Goal: Check status: Check status

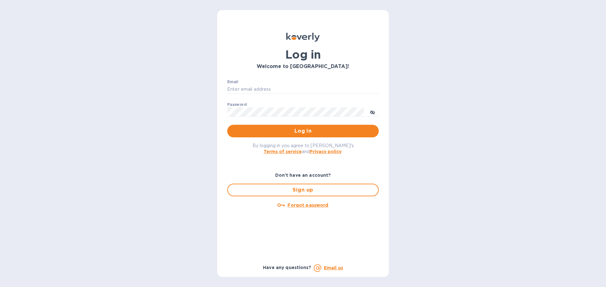
type input "isaac@maximmcable.com"
click at [274, 132] on span "Log in" at bounding box center [302, 131] width 141 height 8
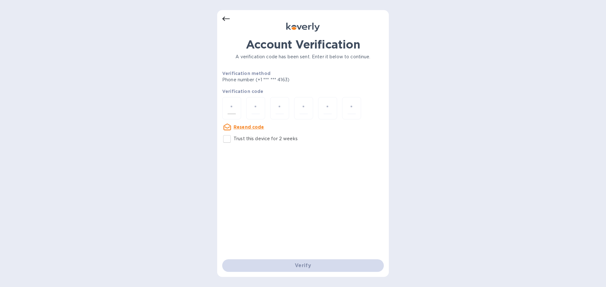
click at [229, 103] on input "number" at bounding box center [231, 109] width 8 height 12
paste input "9"
type input "9"
type input "5"
type input "8"
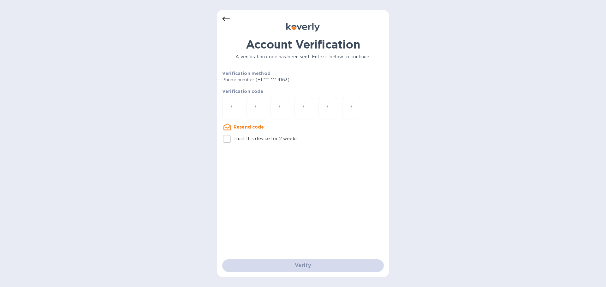
type input "9"
type input "0"
click at [228, 107] on input "number" at bounding box center [231, 109] width 8 height 12
paste input "9"
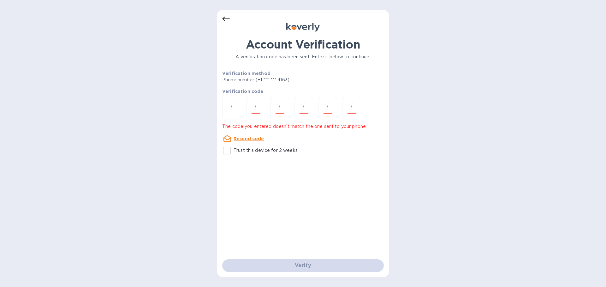
type input "9"
type input "2"
type input "5"
type input "2"
type input "6"
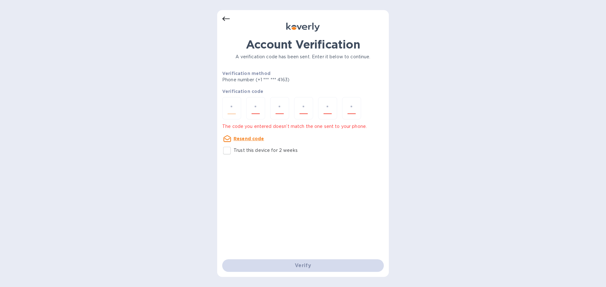
type input "5"
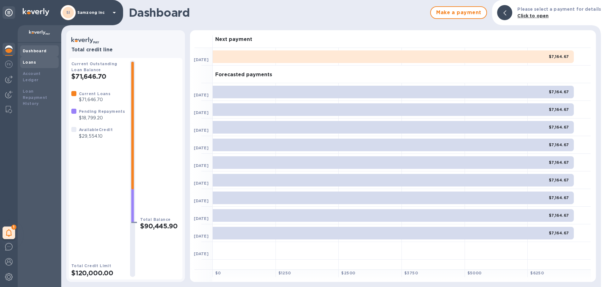
click at [39, 64] on div "Loans" at bounding box center [39, 62] width 33 height 6
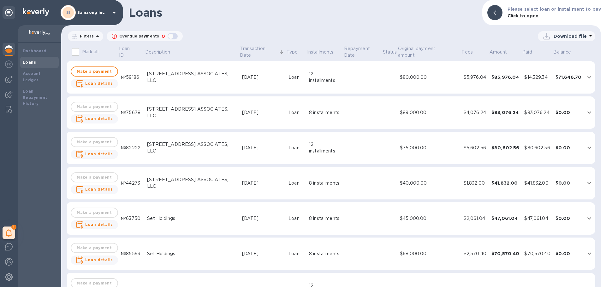
click at [166, 33] on div "button" at bounding box center [172, 36] width 13 height 9
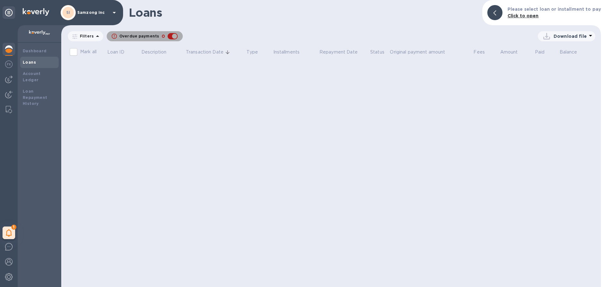
click at [174, 37] on div "button" at bounding box center [172, 36] width 13 height 9
checkbox input "false"
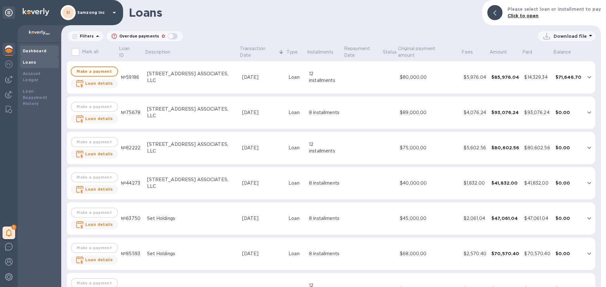
click at [34, 53] on b "Dashboard" at bounding box center [35, 51] width 24 height 5
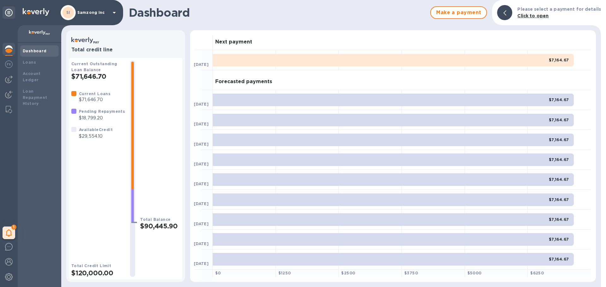
click at [444, 168] on div at bounding box center [433, 160] width 63 height 20
click at [41, 77] on div "Account Ledger" at bounding box center [39, 77] width 38 height 18
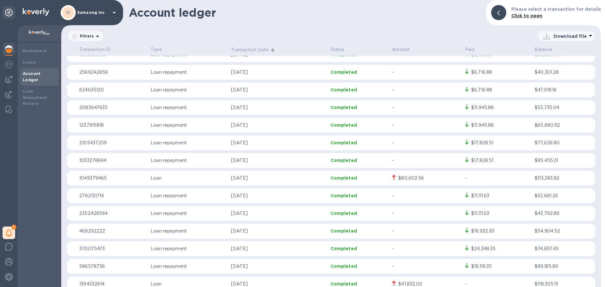
scroll to position [221, 0]
click at [395, 178] on div "$80,602.56" at bounding box center [426, 178] width 68 height 7
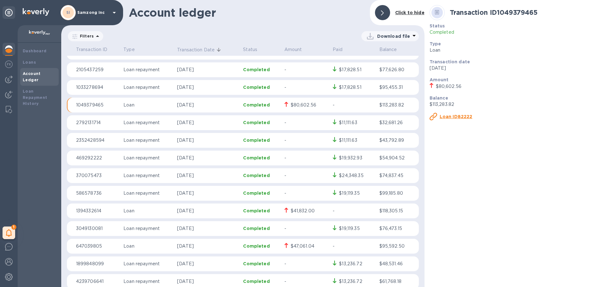
scroll to position [284, 0]
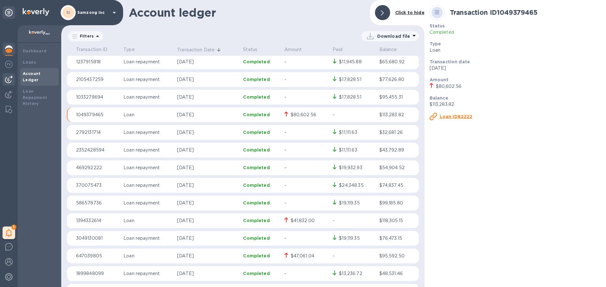
click at [7, 76] on img at bounding box center [9, 80] width 8 height 8
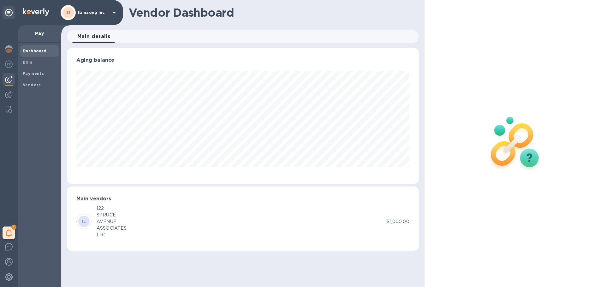
scroll to position [136, 351]
click at [10, 92] on img at bounding box center [9, 95] width 8 height 8
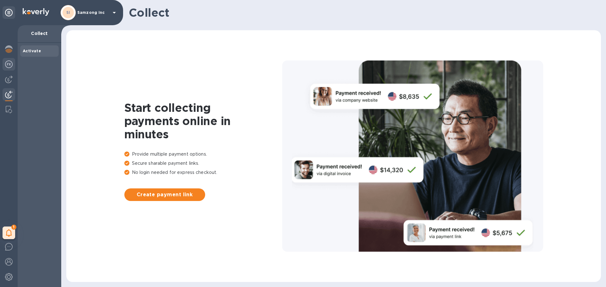
click at [8, 66] on img at bounding box center [9, 65] width 8 height 8
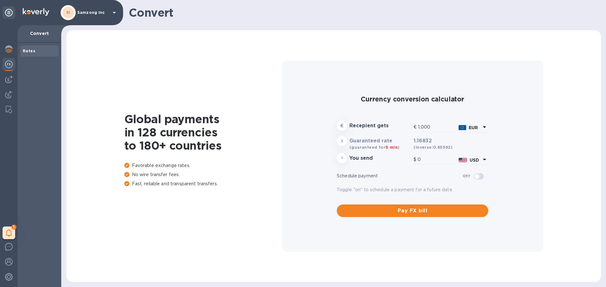
type input "1,168.32"
click at [10, 52] on img at bounding box center [9, 49] width 8 height 8
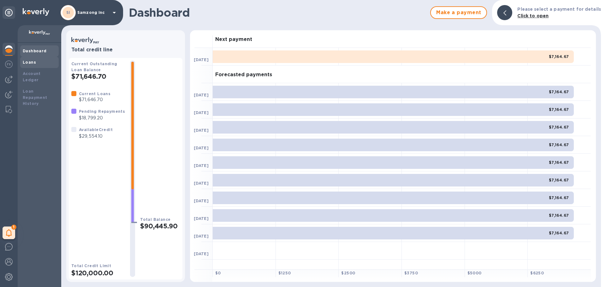
click at [29, 67] on div "Loans" at bounding box center [39, 62] width 38 height 11
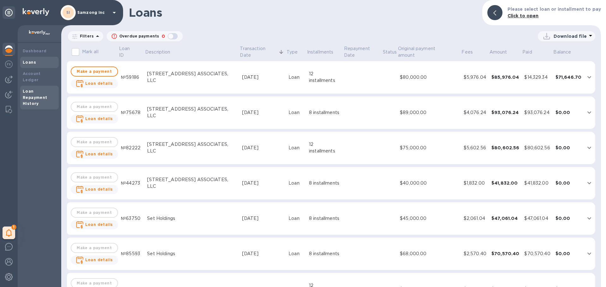
click at [41, 88] on div "Loan Repayment History" at bounding box center [39, 97] width 33 height 19
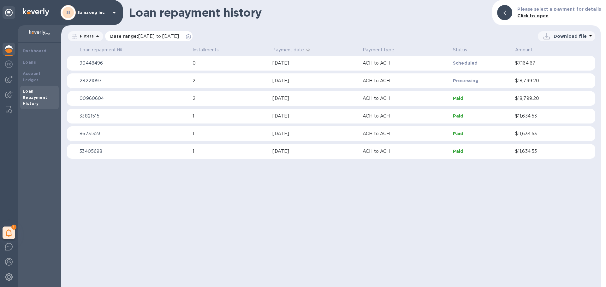
click at [159, 34] on span "[DATE] to [DATE]" at bounding box center [158, 36] width 41 height 5
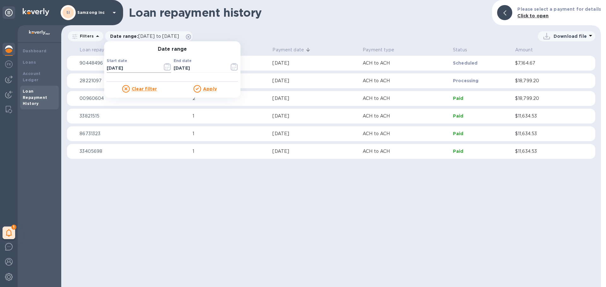
click at [114, 68] on input "[DATE]" at bounding box center [132, 68] width 51 height 9
click at [167, 67] on icon "button" at bounding box center [167, 67] width 7 height 8
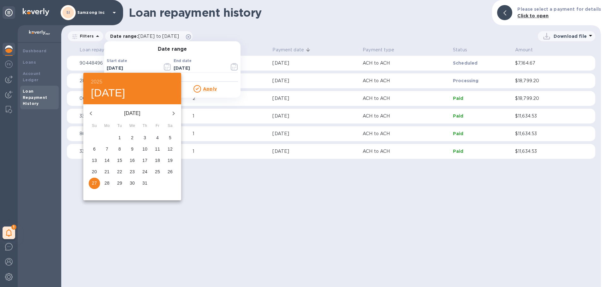
click at [93, 115] on icon "button" at bounding box center [91, 114] width 8 height 8
click at [146, 141] on p "1" at bounding box center [145, 138] width 3 height 6
type input "[DATE]"
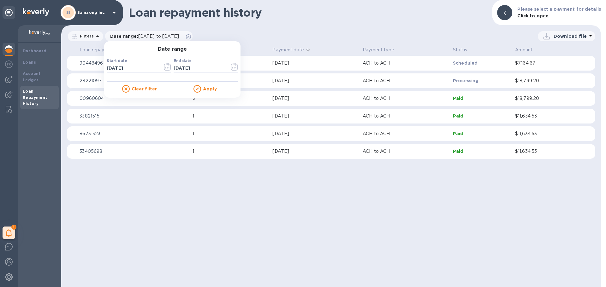
click at [208, 87] on u "Apply" at bounding box center [210, 88] width 14 height 5
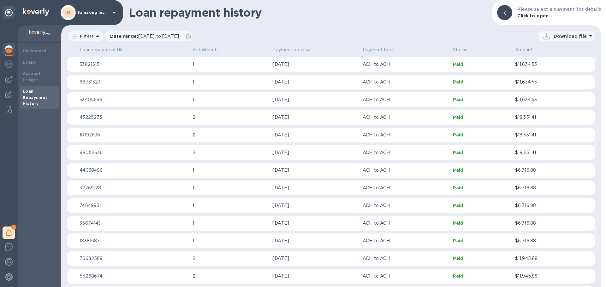
scroll to position [92, 0]
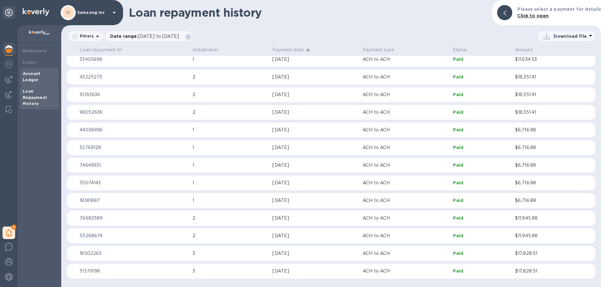
click at [38, 69] on div "Account Ledger" at bounding box center [39, 77] width 38 height 18
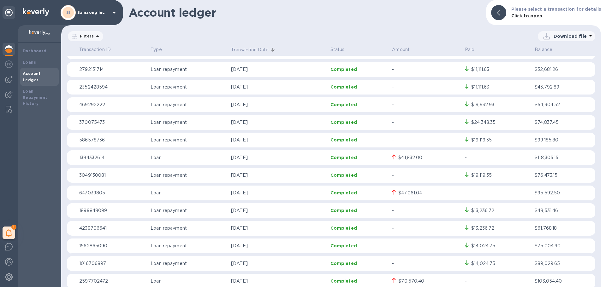
scroll to position [378, 0]
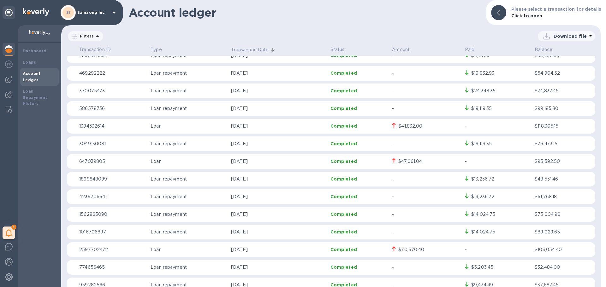
click at [416, 162] on div "$47,061.04" at bounding box center [410, 161] width 24 height 7
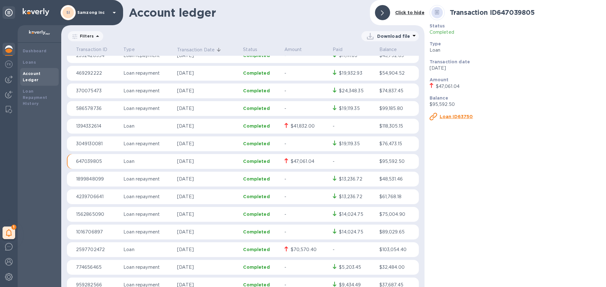
click at [407, 12] on b "Click to hide" at bounding box center [409, 12] width 29 height 5
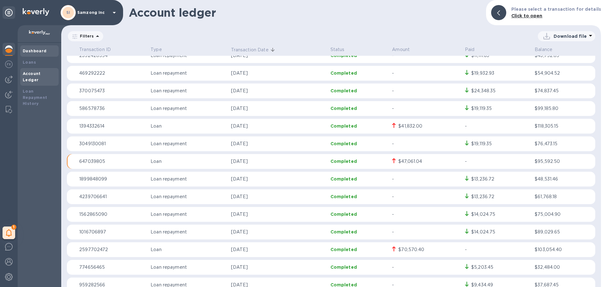
click at [34, 51] on b "Dashboard" at bounding box center [35, 51] width 24 height 5
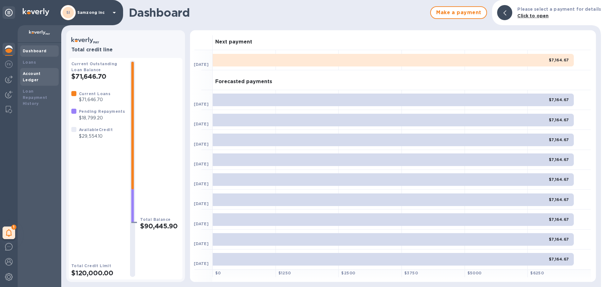
click at [30, 74] on b "Account Ledger" at bounding box center [32, 76] width 18 height 11
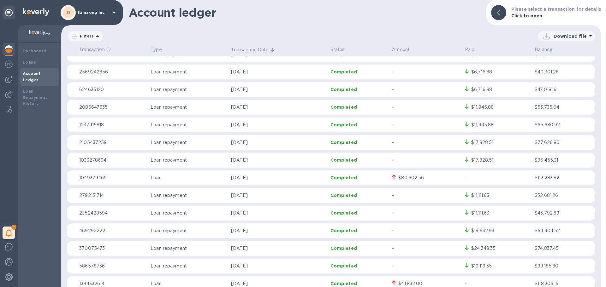
scroll to position [410, 0]
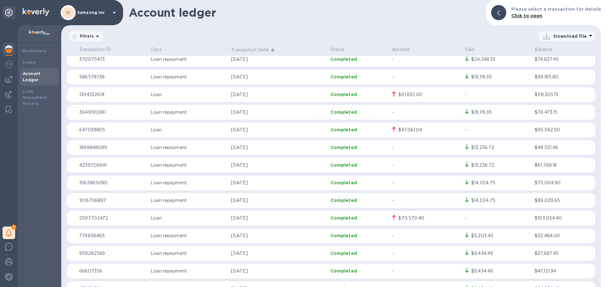
click at [392, 129] on icon at bounding box center [393, 129] width 3 height 5
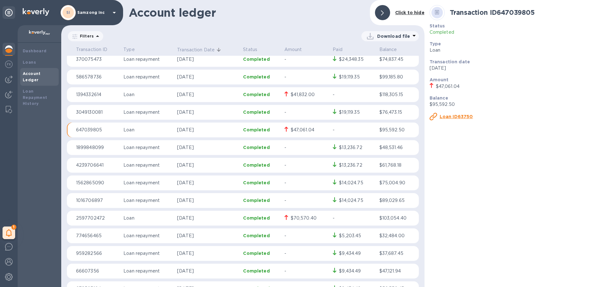
click at [431, 84] on icon at bounding box center [430, 85] width 3 height 5
click at [411, 15] on p "Click to hide" at bounding box center [409, 12] width 29 height 7
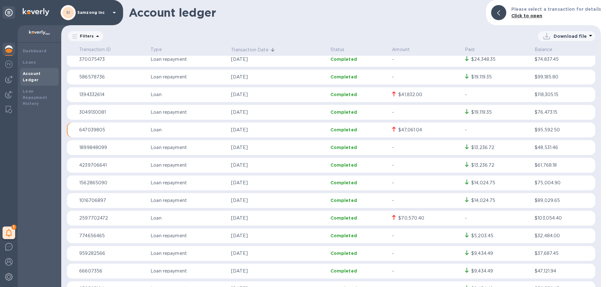
scroll to position [442, 0]
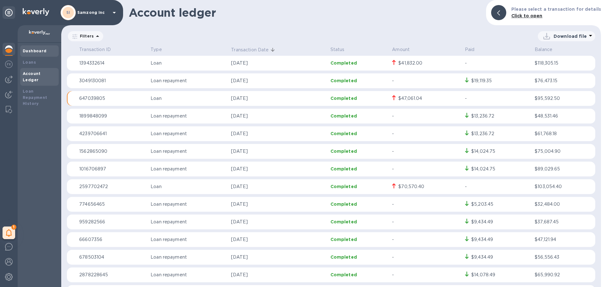
click at [32, 50] on b "Dashboard" at bounding box center [35, 51] width 24 height 5
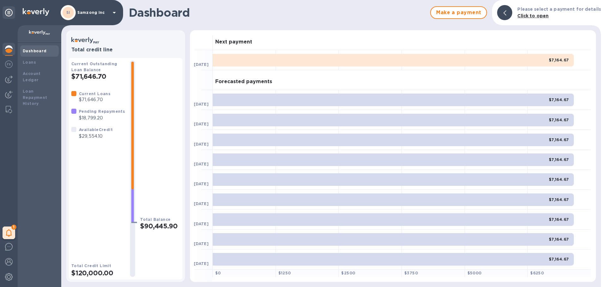
click at [438, 198] on div "$7,164.67" at bounding box center [393, 200] width 361 height 13
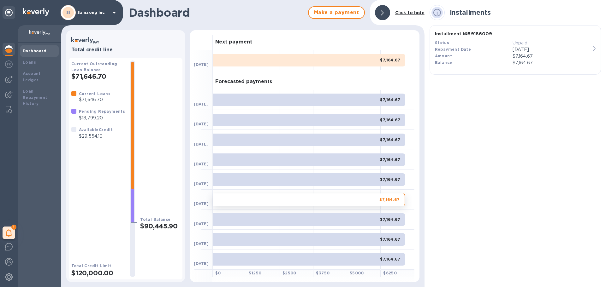
click at [397, 12] on b "Click to hide" at bounding box center [409, 12] width 29 height 5
